Goal: Use online tool/utility: Utilize a website feature to perform a specific function

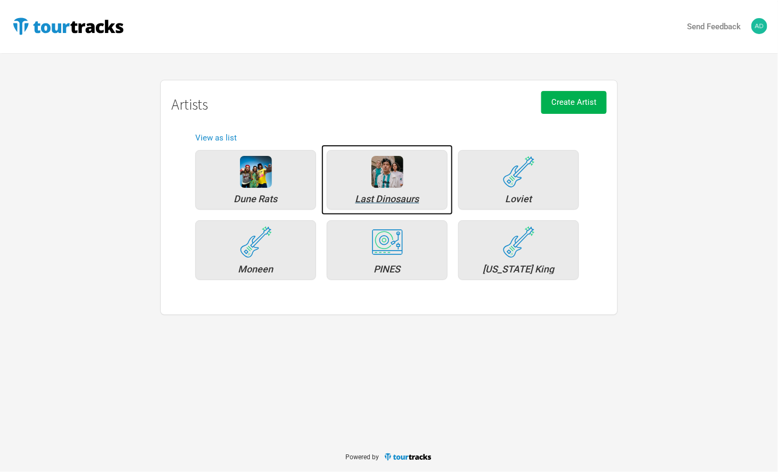
click at [391, 198] on div "Last Dinosaurs" at bounding box center [387, 199] width 109 height 10
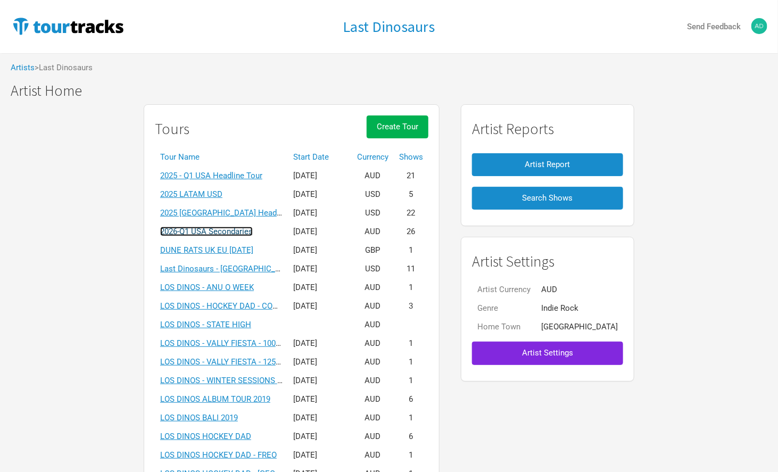
click at [227, 232] on link "2026-Q1 USA Secondaries" at bounding box center [206, 232] width 93 height 10
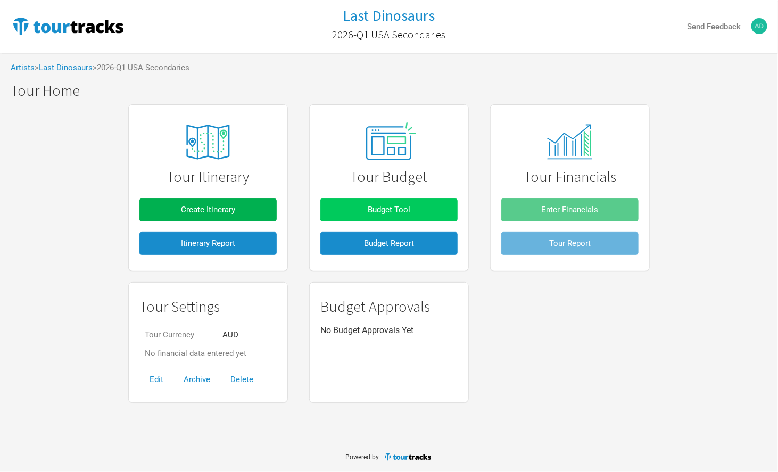
click at [383, 204] on button "Budget Tool" at bounding box center [389, 210] width 137 height 23
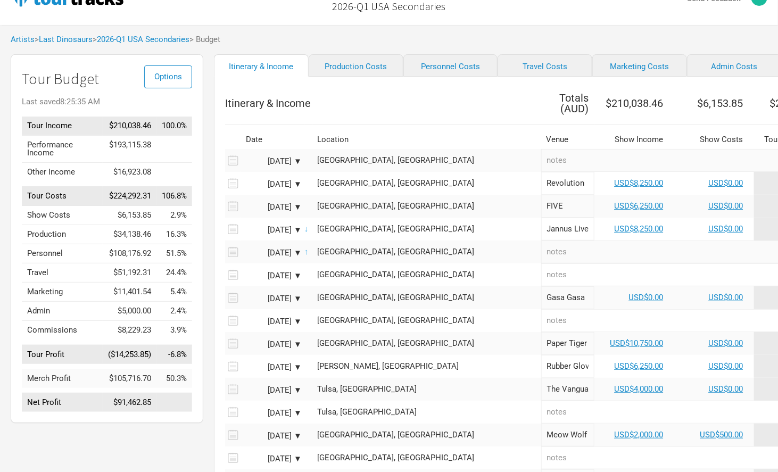
scroll to position [30, 0]
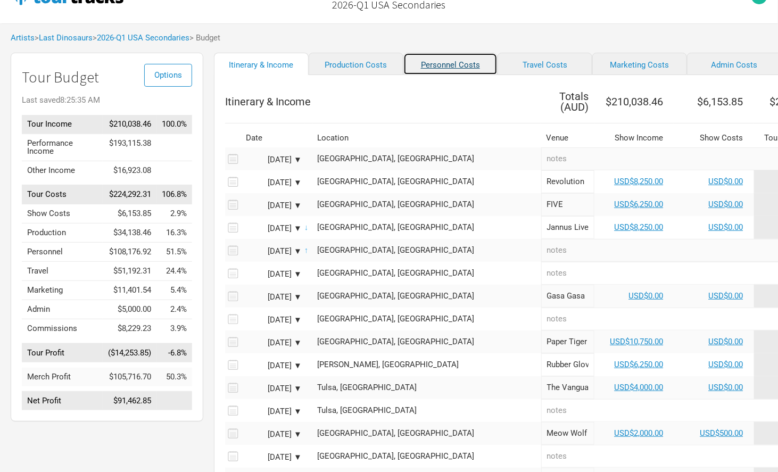
click at [443, 70] on link "Personnel Costs" at bounding box center [451, 64] width 95 height 22
select select "USD"
